Goal: Task Accomplishment & Management: Use online tool/utility

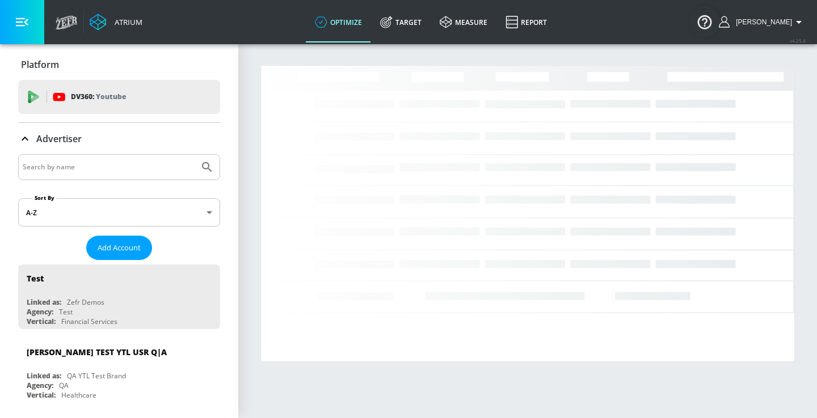
click at [120, 170] on input "Search by name" at bounding box center [109, 167] width 172 height 15
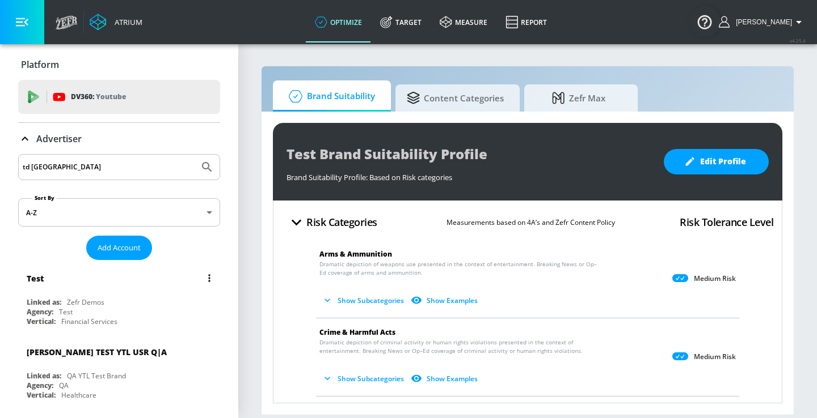
type input "td [GEOGRAPHIC_DATA]"
click at [194, 155] on button "Submit Search" at bounding box center [206, 167] width 25 height 25
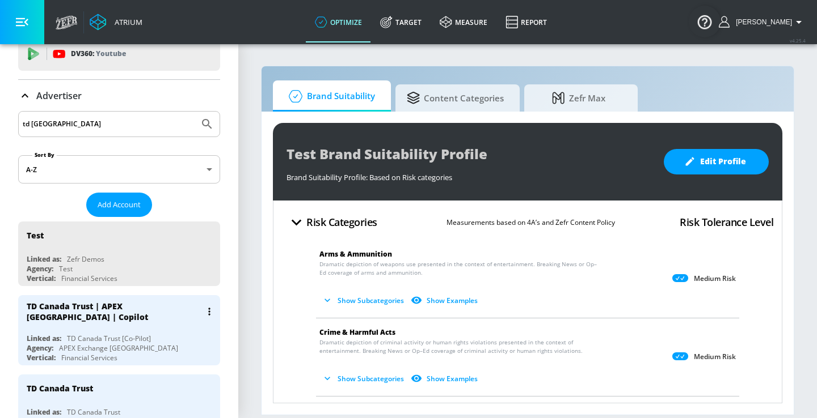
scroll to position [75, 0]
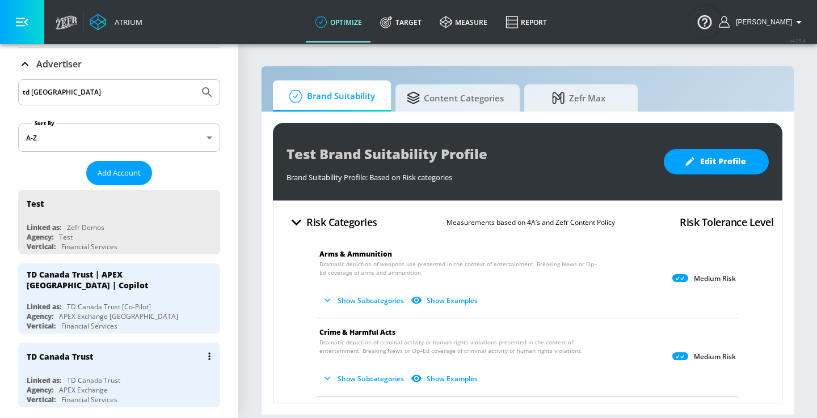
click at [151, 357] on div "TD Canada Trust" at bounding box center [122, 356] width 191 height 27
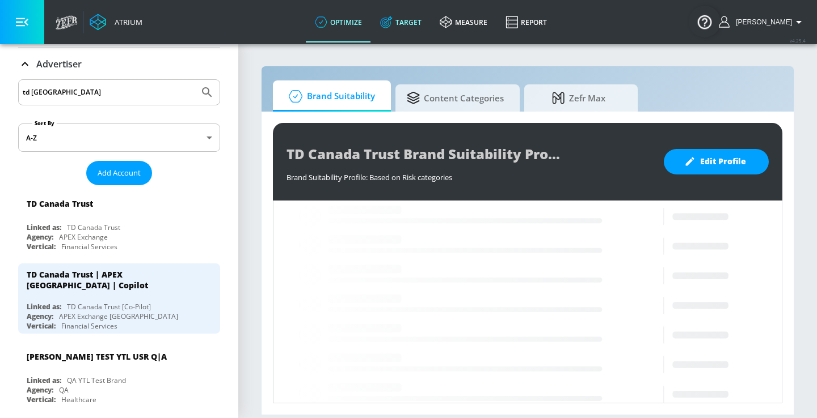
click at [420, 35] on link "Target" at bounding box center [401, 22] width 60 height 41
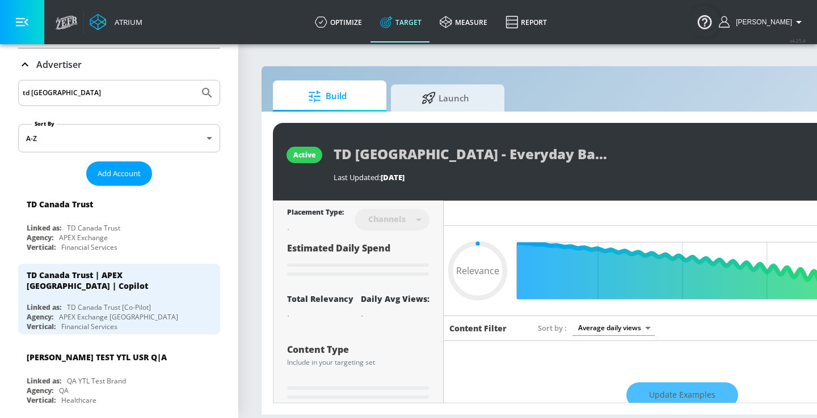
type input "0.05"
click at [425, 92] on icon at bounding box center [428, 96] width 14 height 12
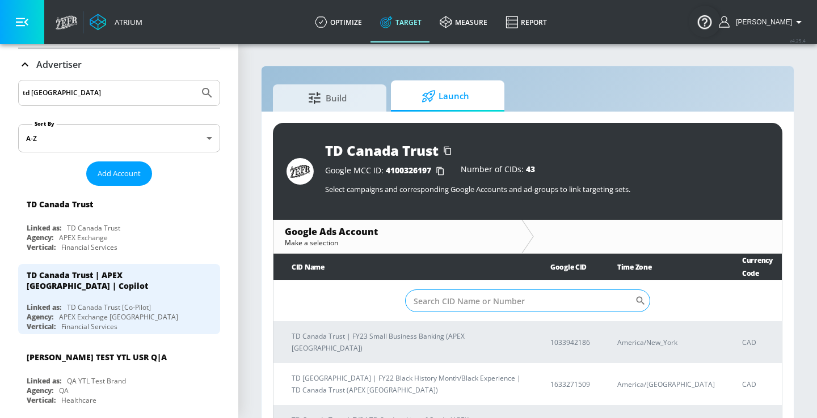
click at [469, 295] on input "Sort By" at bounding box center [520, 301] width 230 height 23
paste input "8514919691"
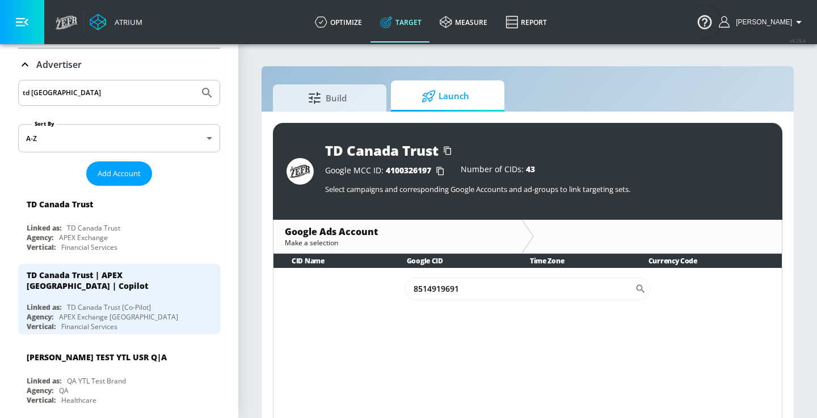
type input "8514919691"
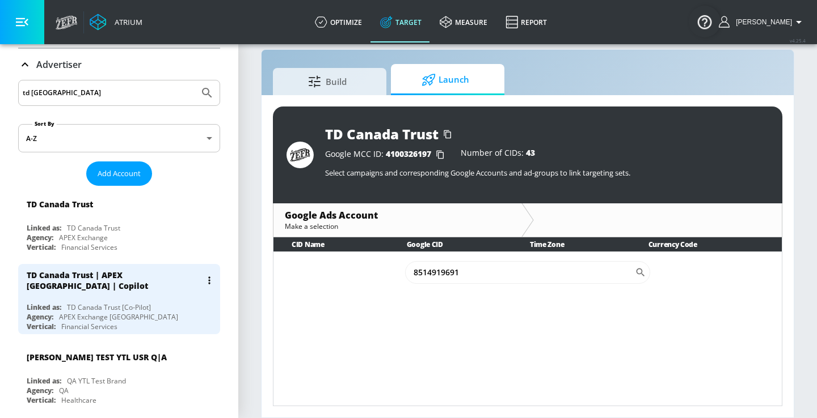
click at [195, 303] on div "Linked as: TD Canada Trust [Co-Pilot]" at bounding box center [122, 308] width 191 height 10
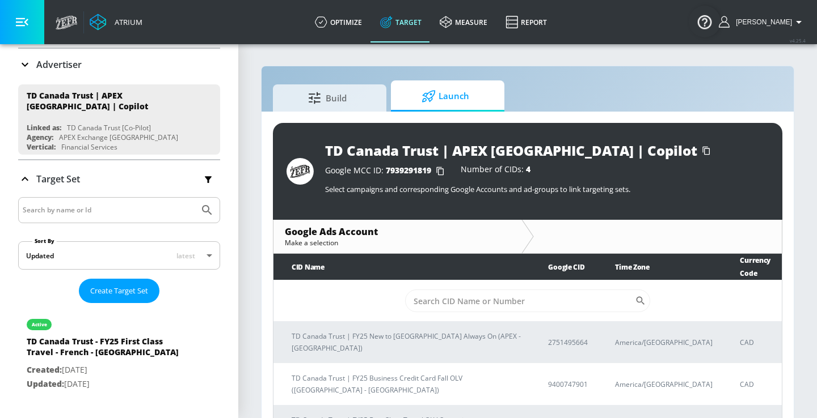
click at [472, 293] on input "Sort By" at bounding box center [520, 301] width 230 height 23
paste input "8514919691"
type input "8514919691"
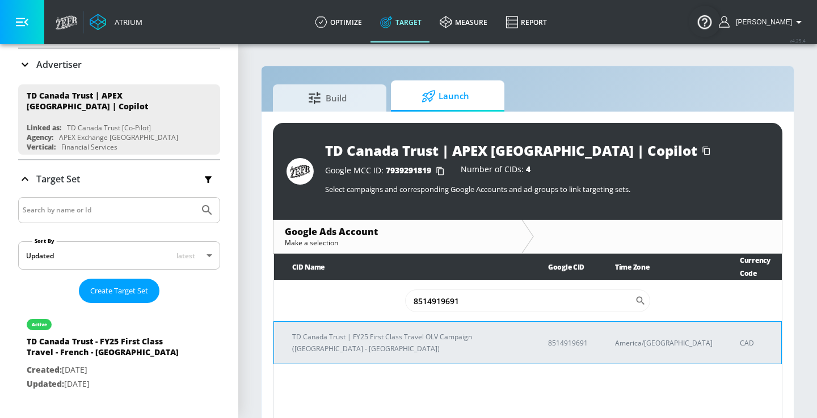
click at [476, 331] on p "TD Canada Trust | FY25 First Class Travel OLV Campaign ([GEOGRAPHIC_DATA] - [GE…" at bounding box center [406, 343] width 229 height 24
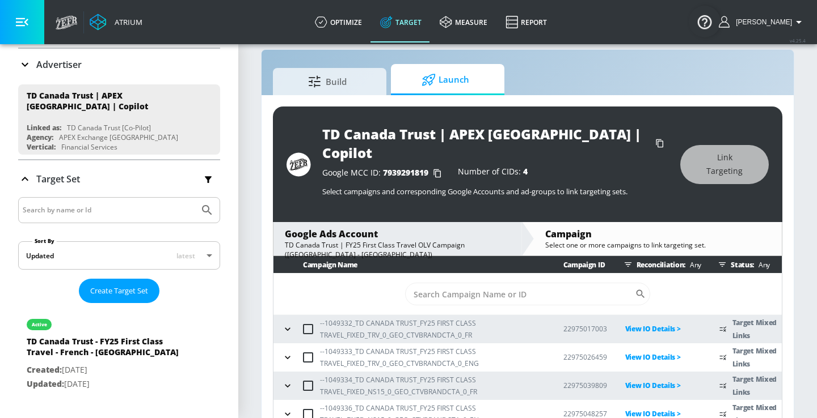
scroll to position [3, 0]
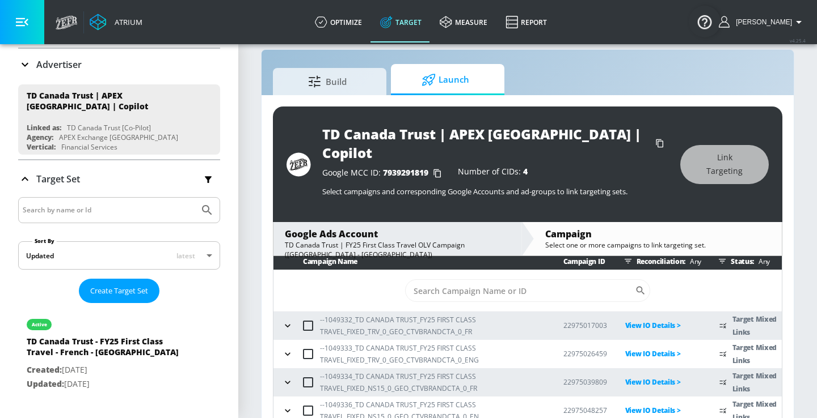
click at [635, 319] on p "View IO Details >" at bounding box center [663, 325] width 77 height 13
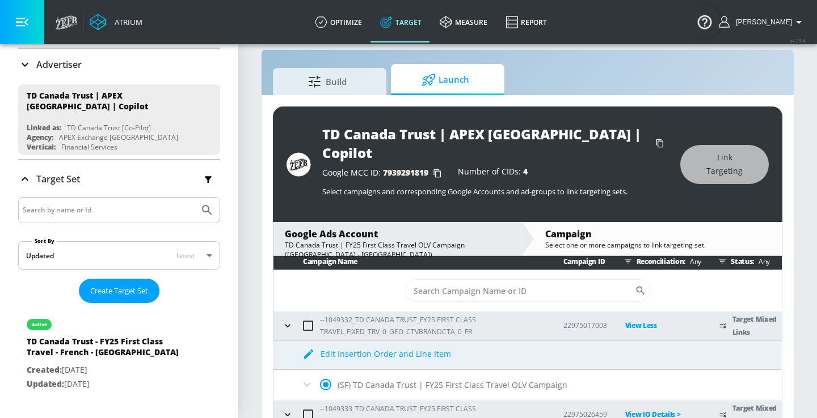
scroll to position [52, 0]
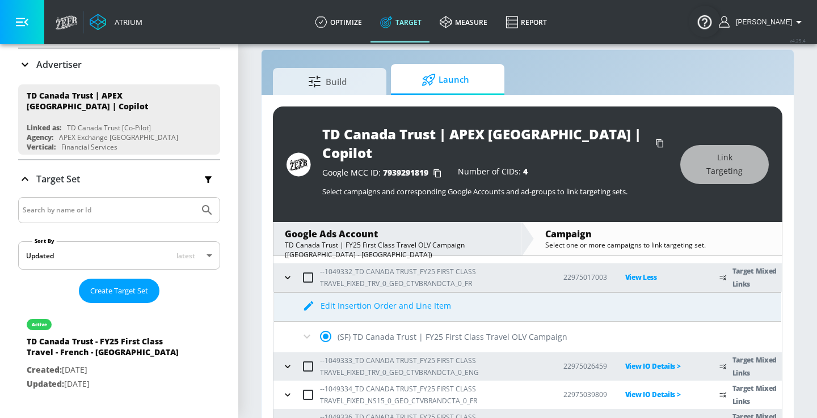
click at [639, 360] on p "View IO Details >" at bounding box center [663, 366] width 77 height 13
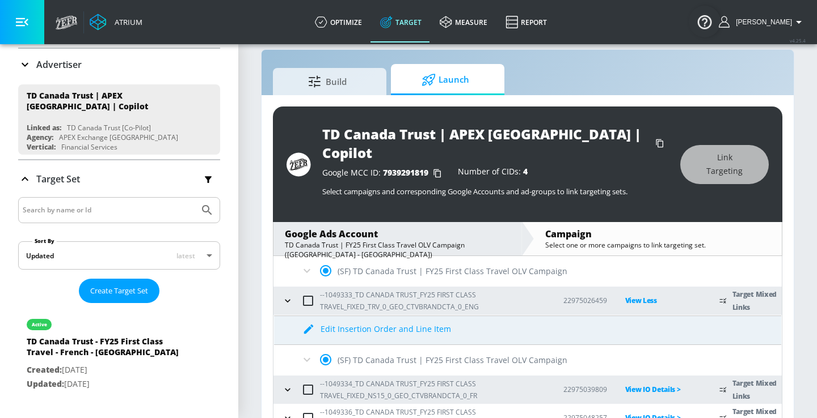
scroll to position [125, 0]
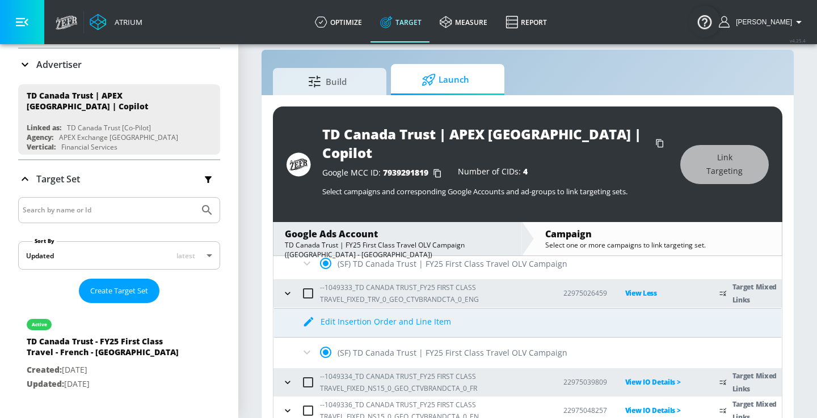
click at [642, 376] on p "View IO Details >" at bounding box center [663, 382] width 77 height 13
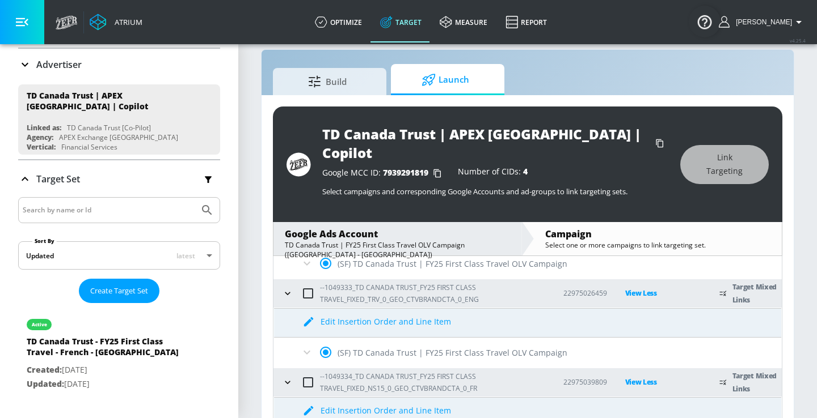
scroll to position [185, 0]
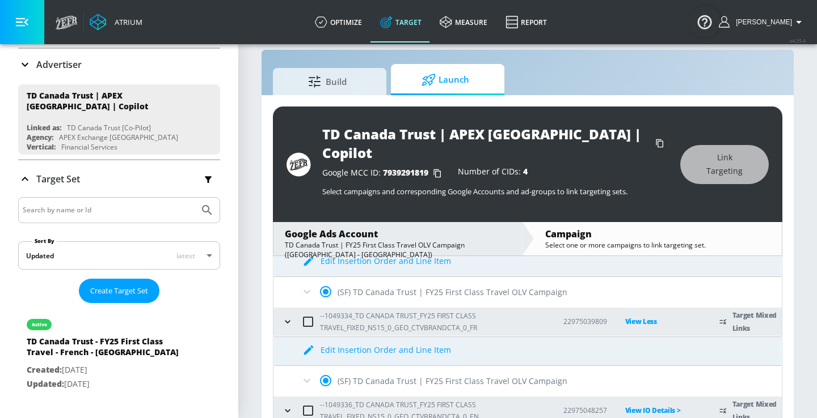
click at [640, 404] on p "View IO Details >" at bounding box center [663, 410] width 77 height 13
click at [640, 404] on p "View Less" at bounding box center [663, 410] width 77 height 13
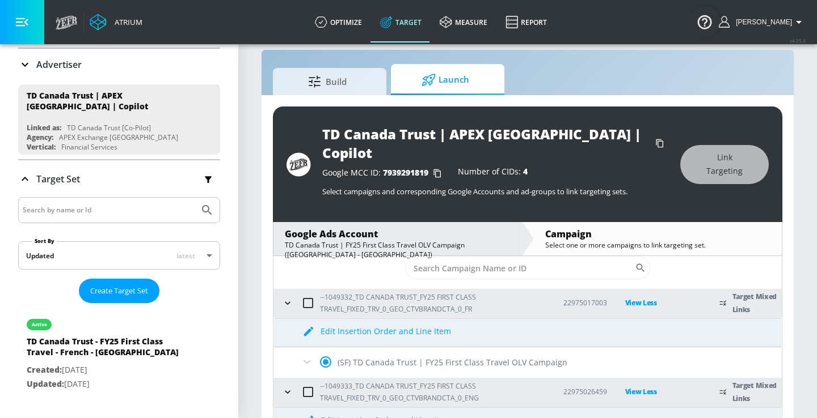
scroll to position [0, 0]
